Goal: Information Seeking & Learning: Learn about a topic

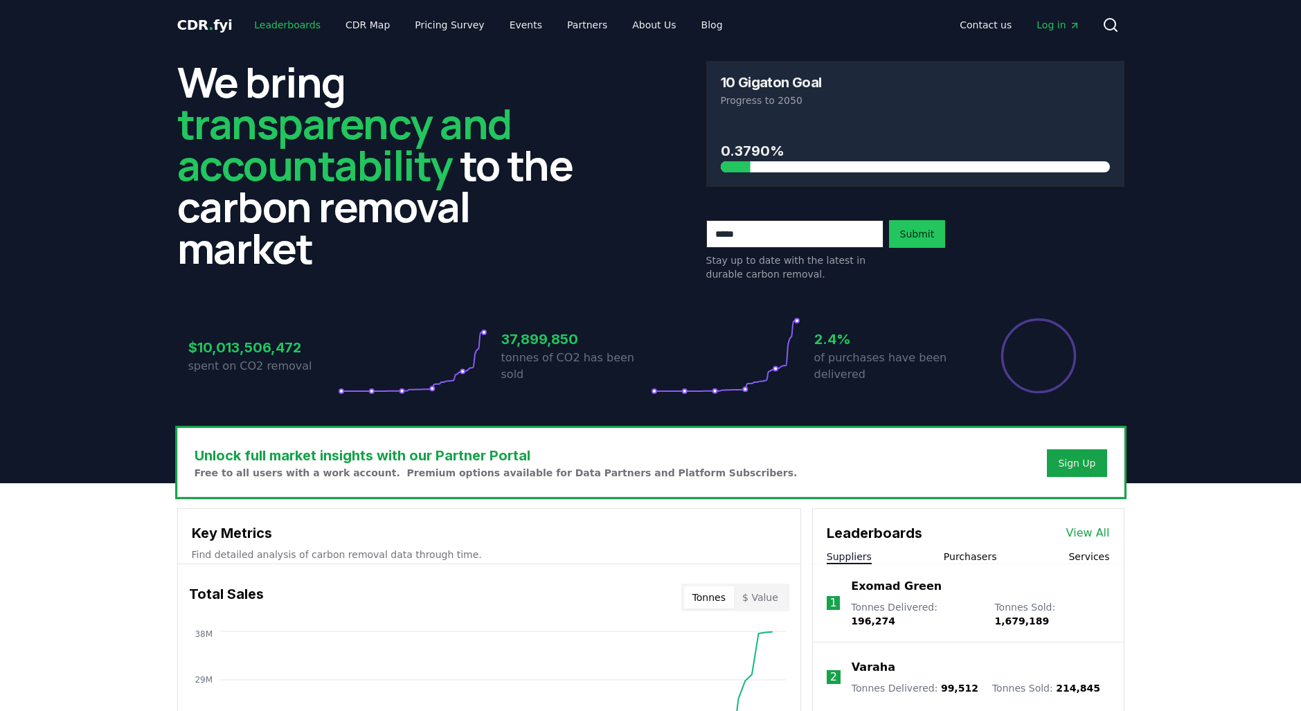
click at [274, 28] on link "Leaderboards" at bounding box center [287, 24] width 89 height 25
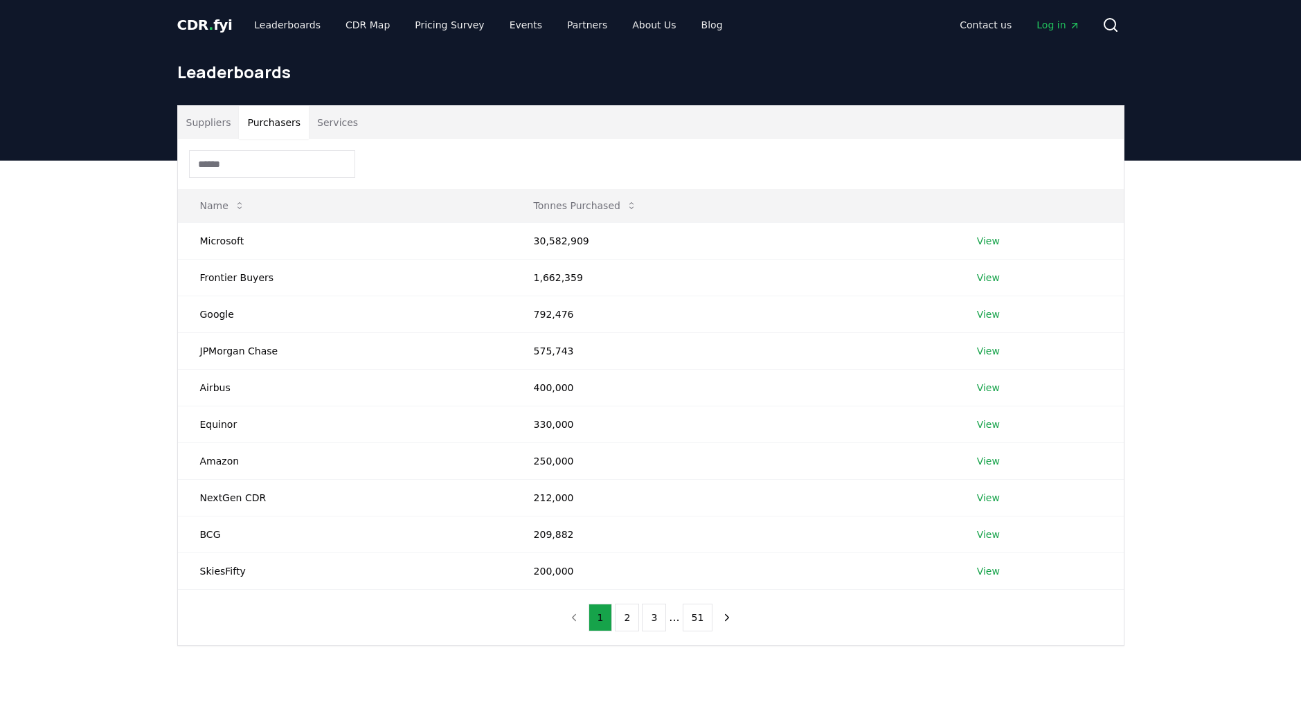
click at [284, 124] on button "Purchasers" at bounding box center [274, 122] width 70 height 33
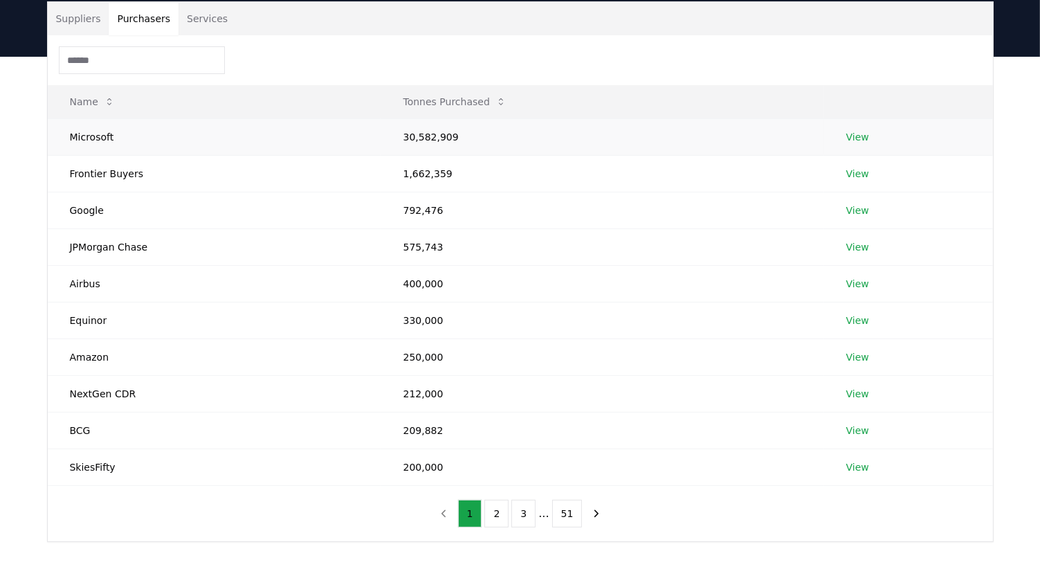
scroll to position [111, 0]
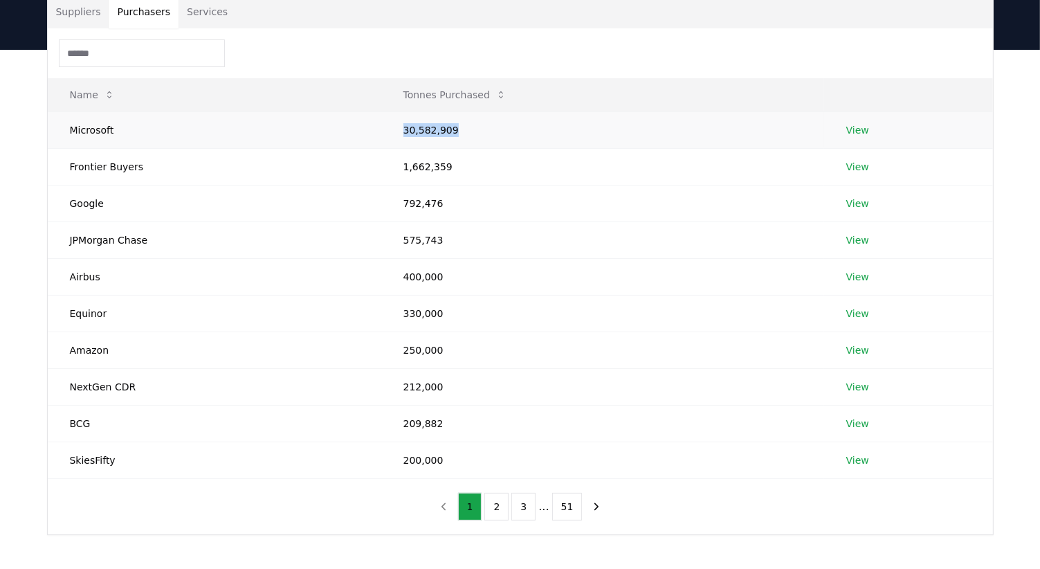
drag, startPoint x: 449, startPoint y: 133, endPoint x: 364, endPoint y: 133, distance: 84.5
click at [364, 133] on tr "Microsoft 30,582,909 View" at bounding box center [521, 129] width 946 height 37
click at [493, 179] on td "1,662,359" at bounding box center [602, 166] width 443 height 37
drag, startPoint x: 482, startPoint y: 169, endPoint x: 367, endPoint y: 174, distance: 115.0
click at [367, 174] on tr "Frontier Buyers 1,662,359 View" at bounding box center [521, 166] width 946 height 37
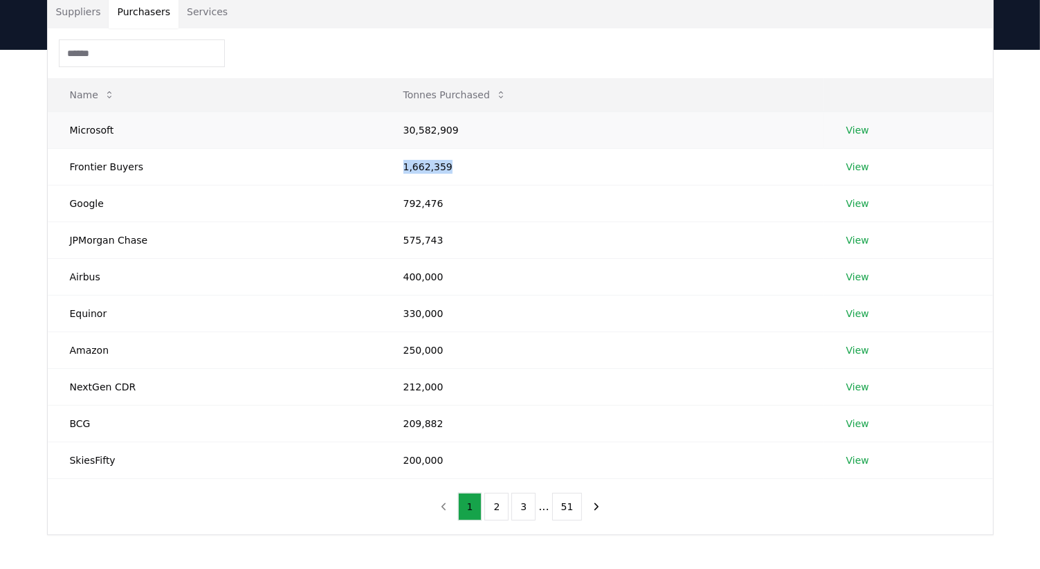
click at [851, 134] on link "View" at bounding box center [858, 130] width 23 height 14
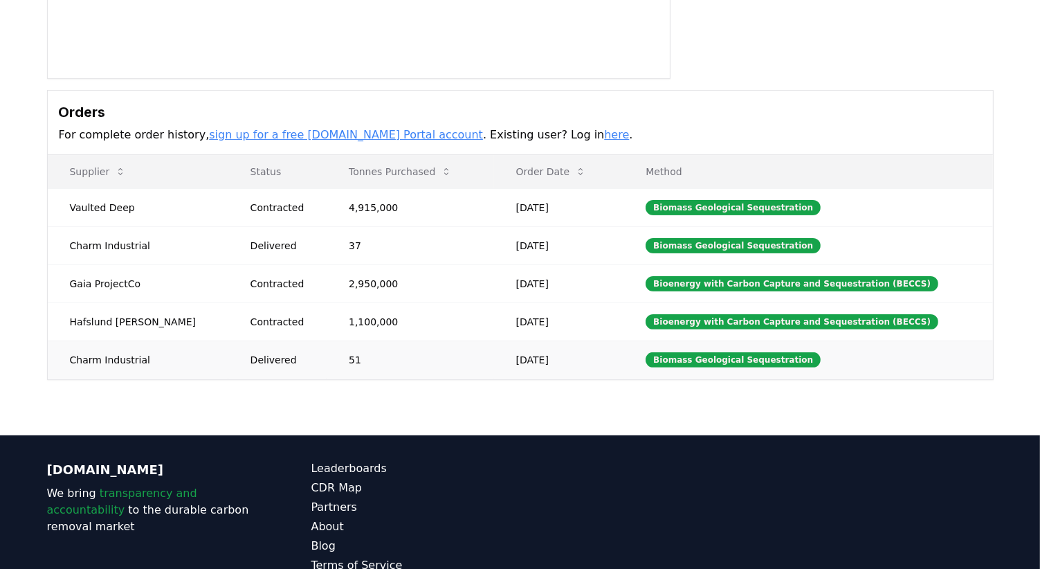
scroll to position [332, 0]
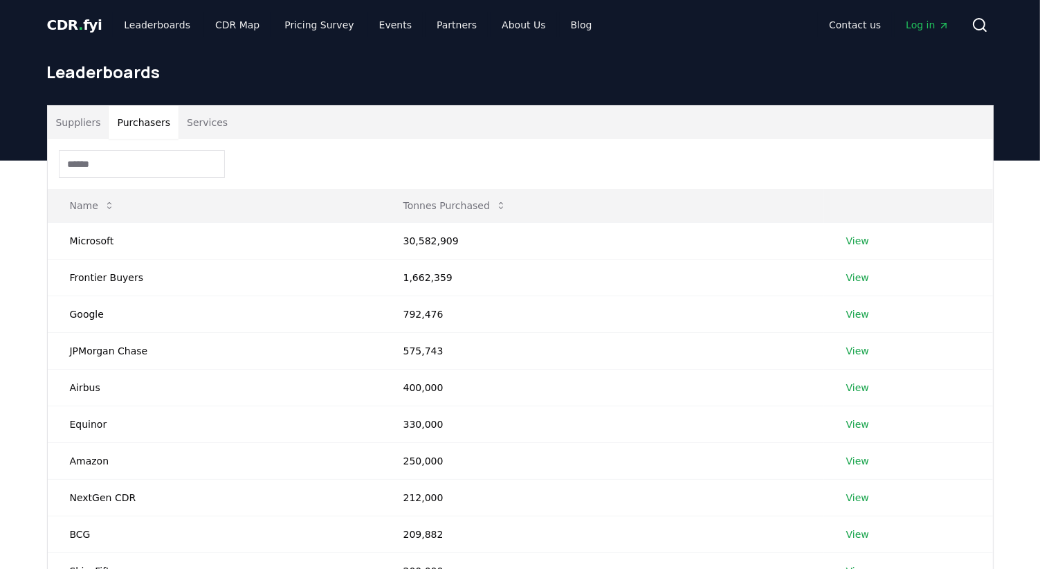
click at [138, 125] on button "Purchasers" at bounding box center [144, 122] width 70 height 33
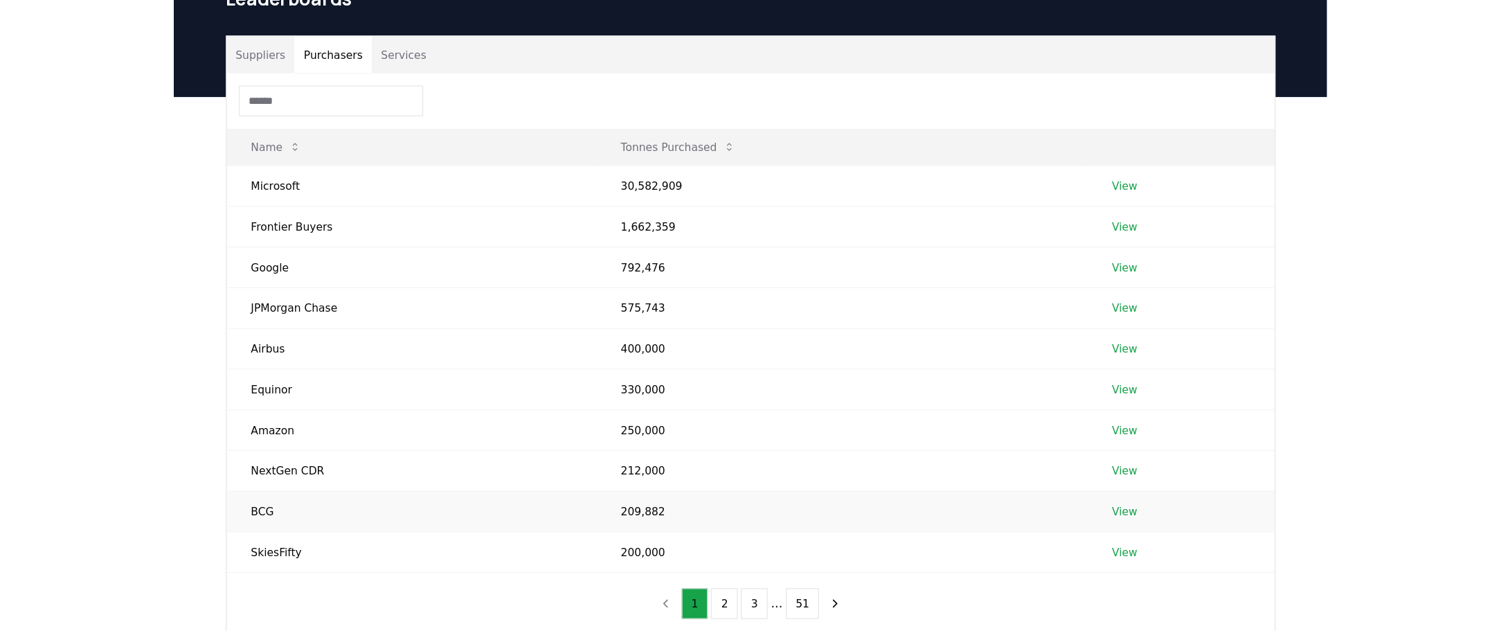
scroll to position [55, 0]
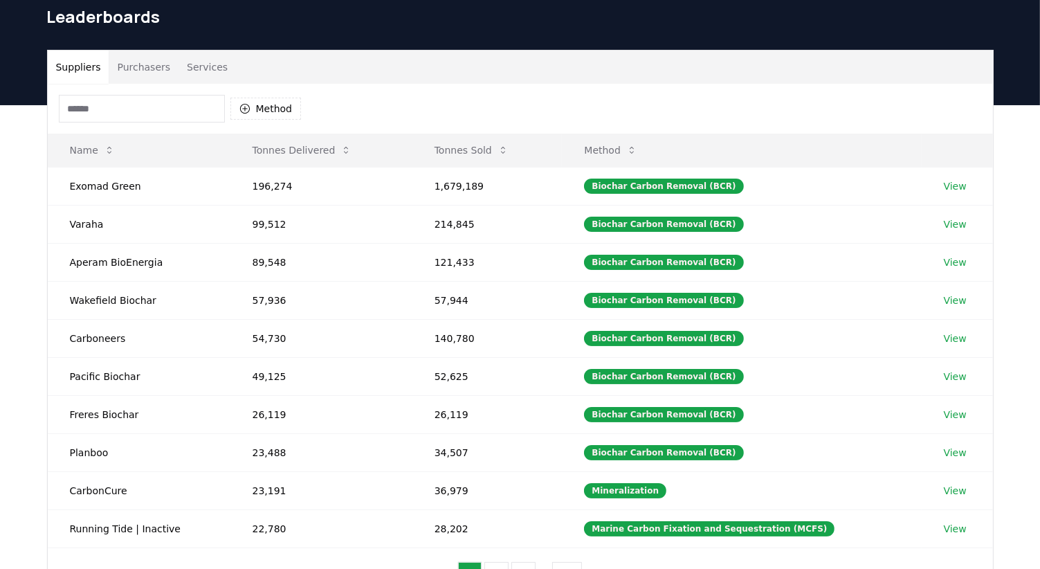
click at [88, 75] on button "Suppliers" at bounding box center [79, 67] width 62 height 33
click at [507, 150] on icon at bounding box center [503, 150] width 11 height 11
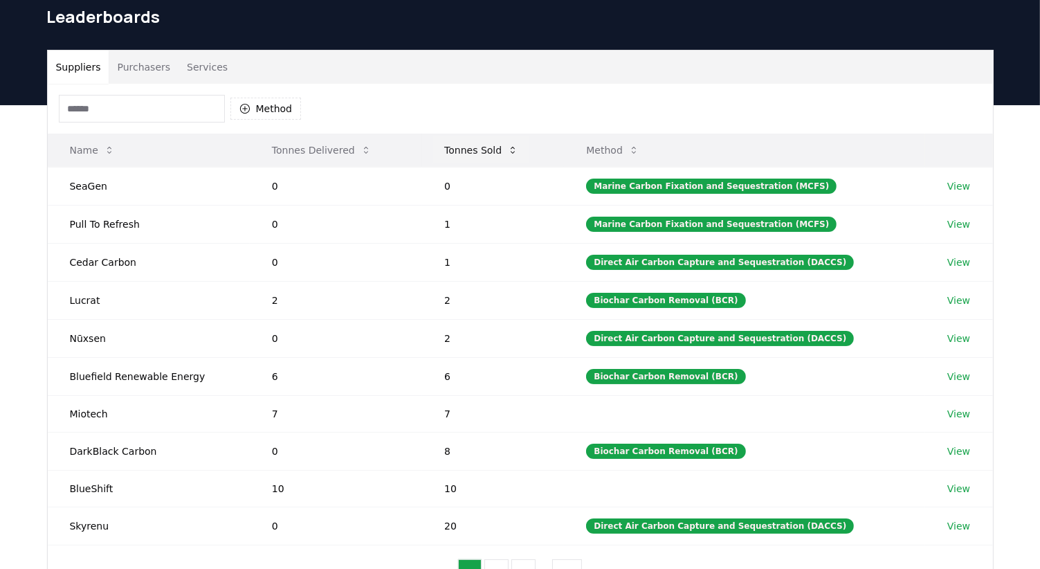
click at [503, 150] on button "Tonnes Sold" at bounding box center [481, 150] width 96 height 28
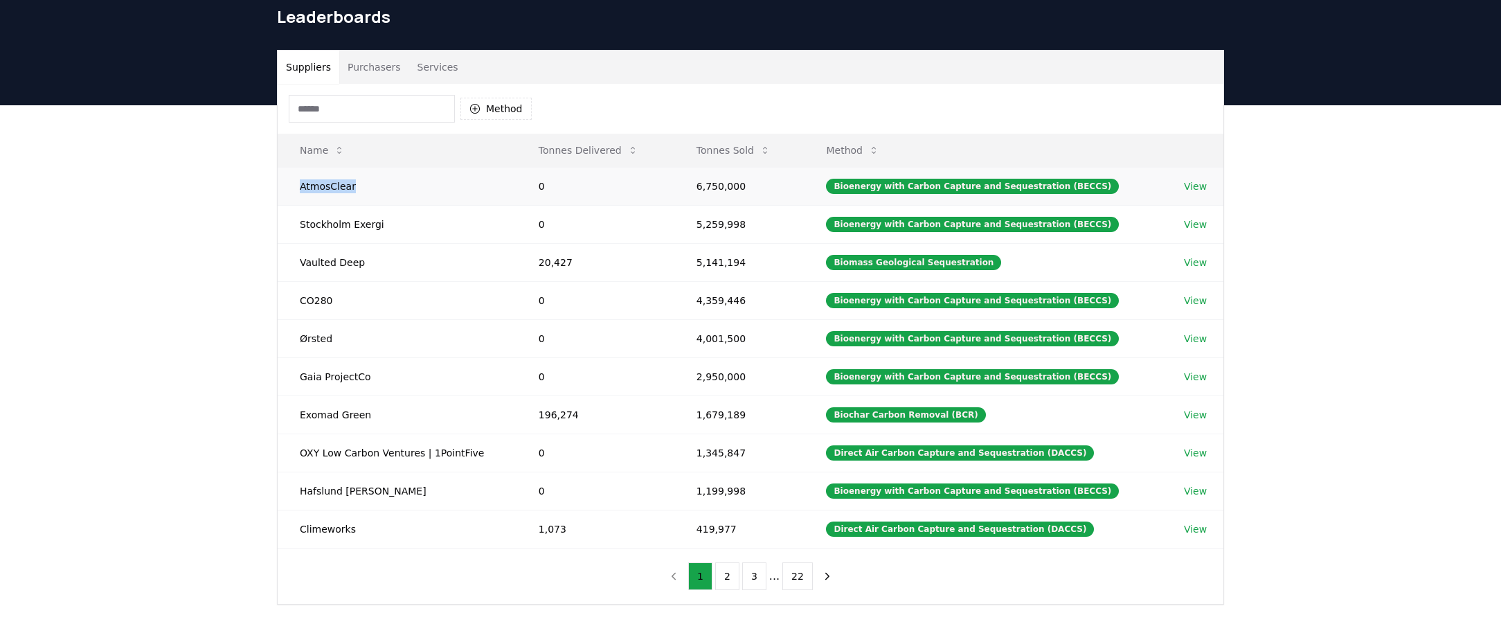
drag, startPoint x: 364, startPoint y: 183, endPoint x: 292, endPoint y: 190, distance: 72.3
click at [292, 190] on td "AtmosClear" at bounding box center [397, 186] width 239 height 38
copy td "AtmosClear"
click at [1040, 184] on link "View" at bounding box center [1195, 186] width 23 height 14
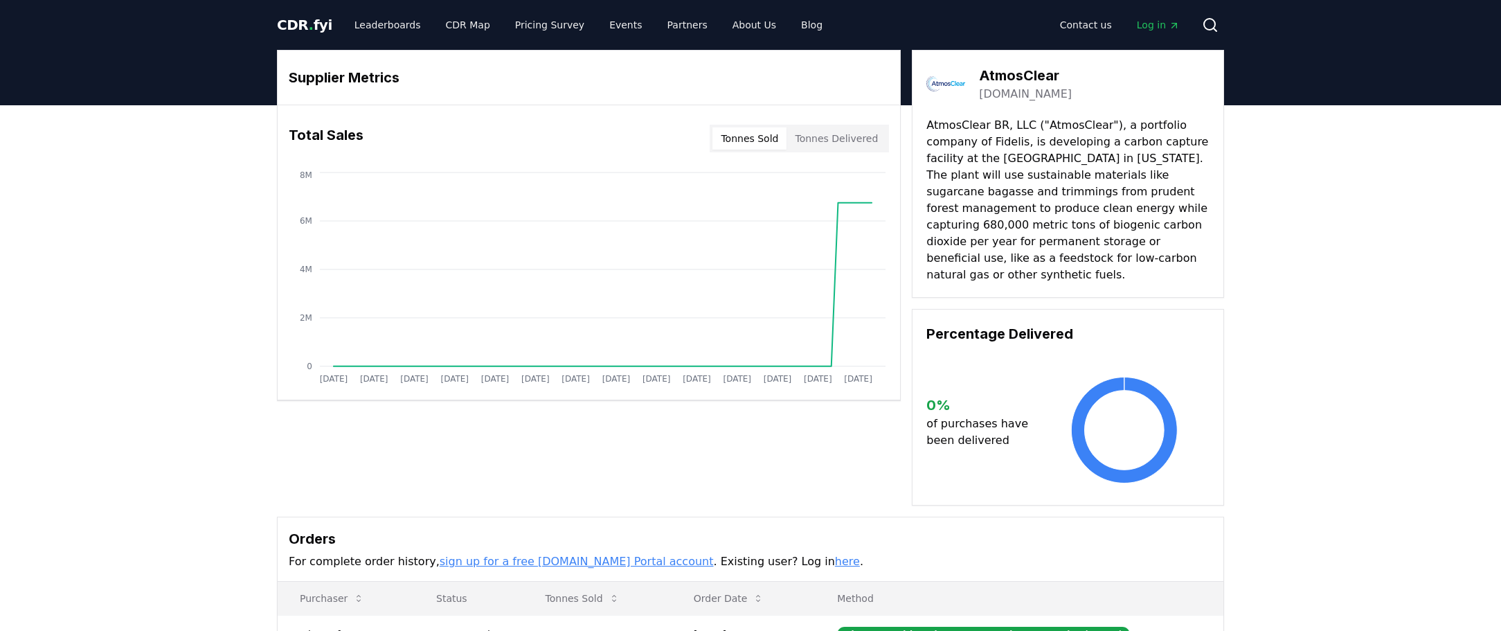
drag, startPoint x: 982, startPoint y: 139, endPoint x: 1085, endPoint y: 150, distance: 104.4
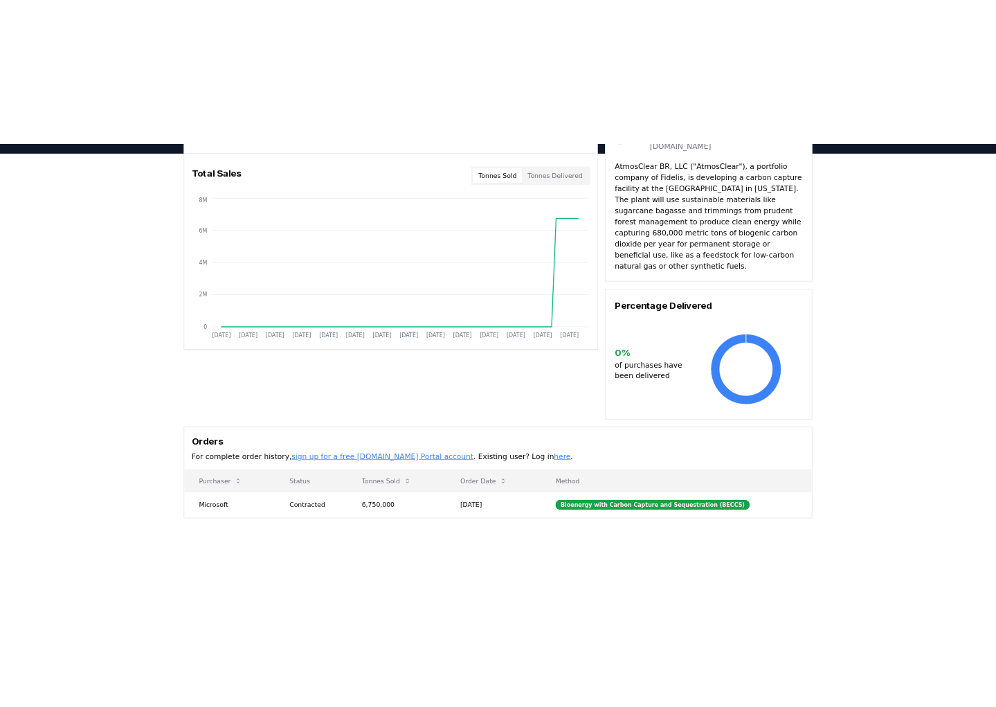
scroll to position [111, 0]
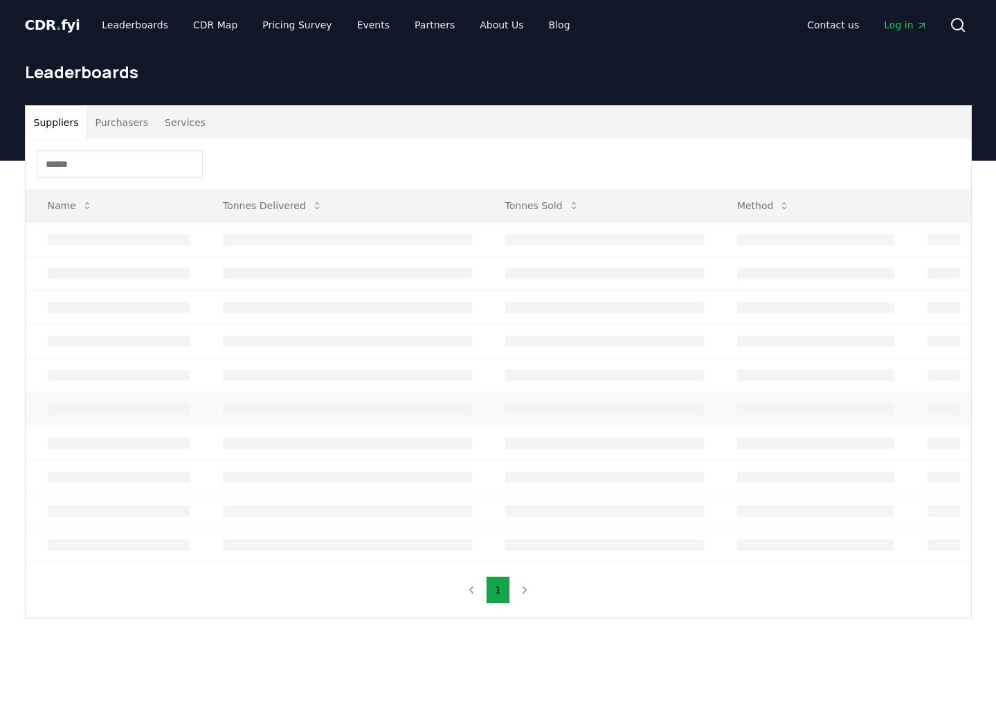
scroll to position [55, 0]
